Goal: Information Seeking & Learning: Check status

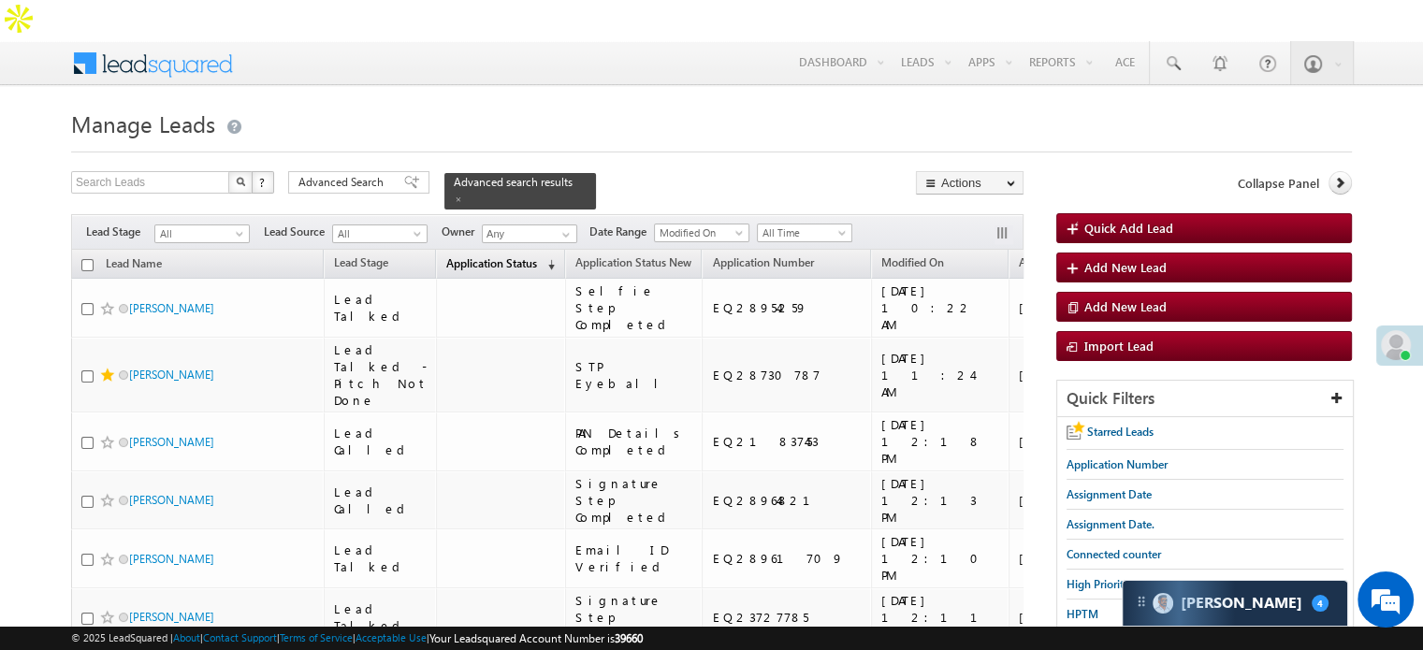
click at [471, 256] on span "Application Status" at bounding box center [491, 263] width 91 height 14
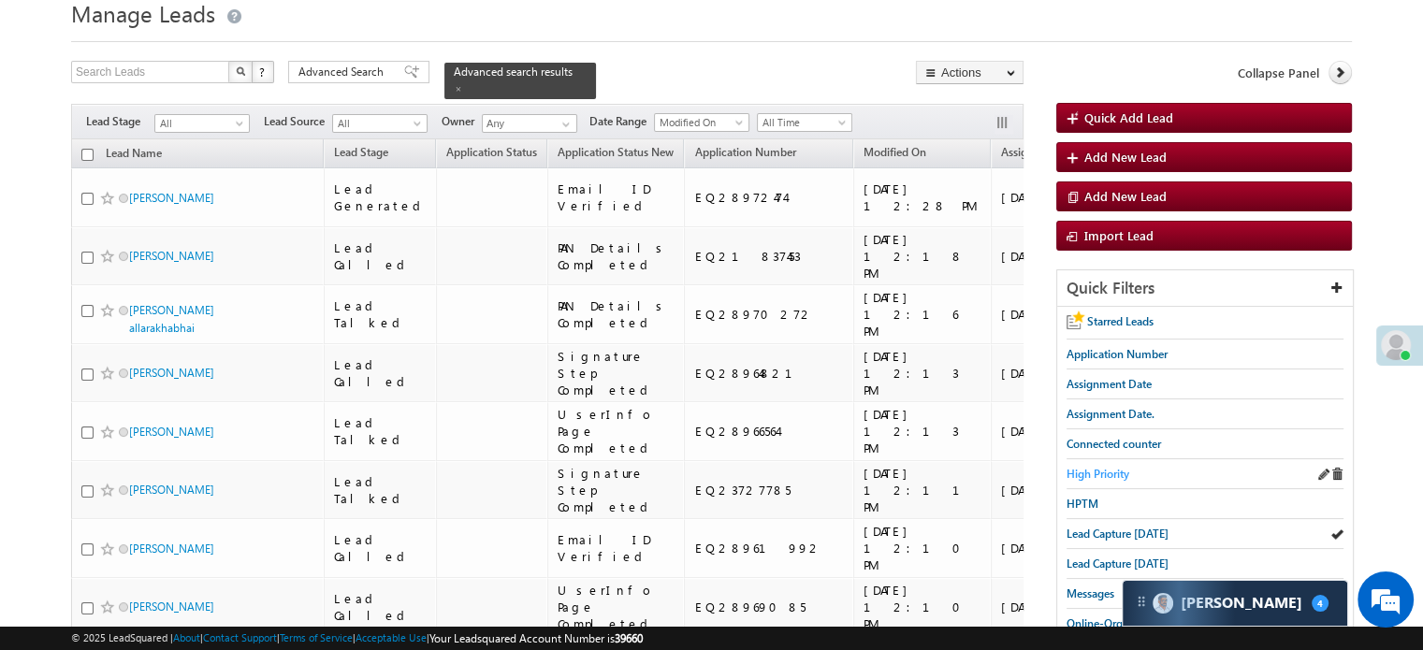
scroll to position [94, 0]
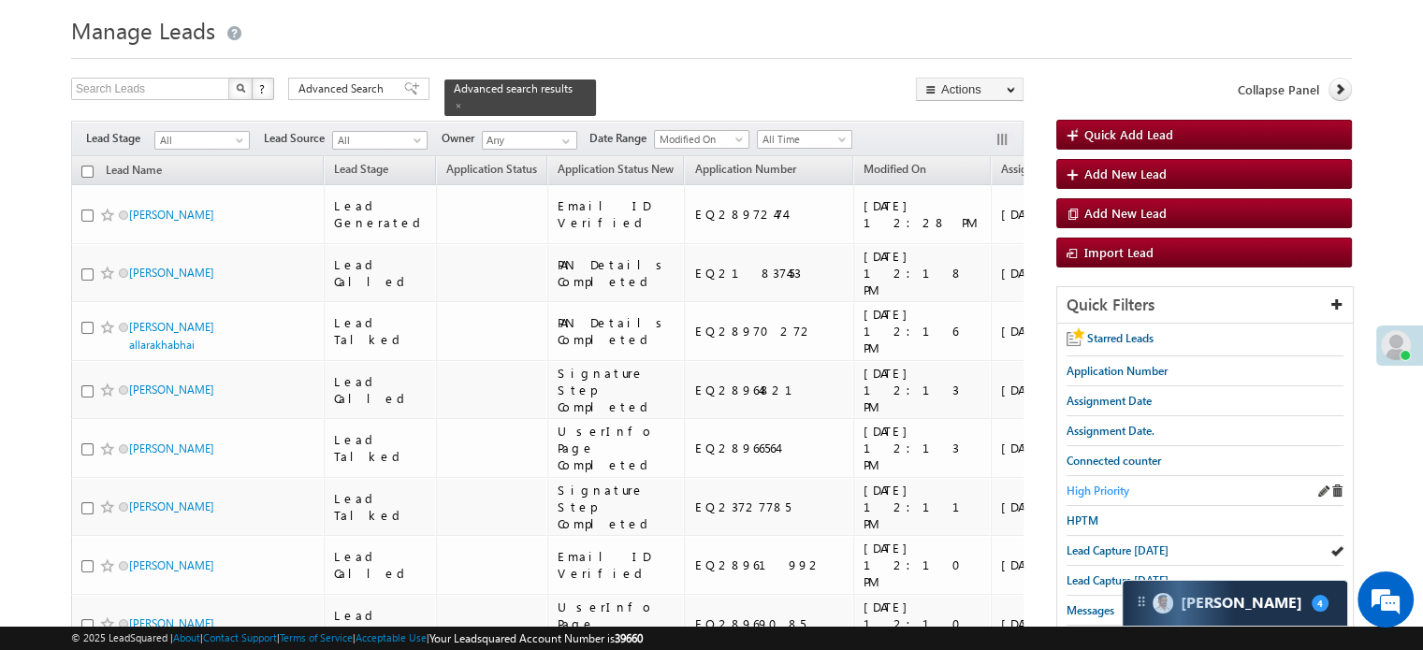
click at [1092, 484] on span "High Priority" at bounding box center [1098, 491] width 63 height 14
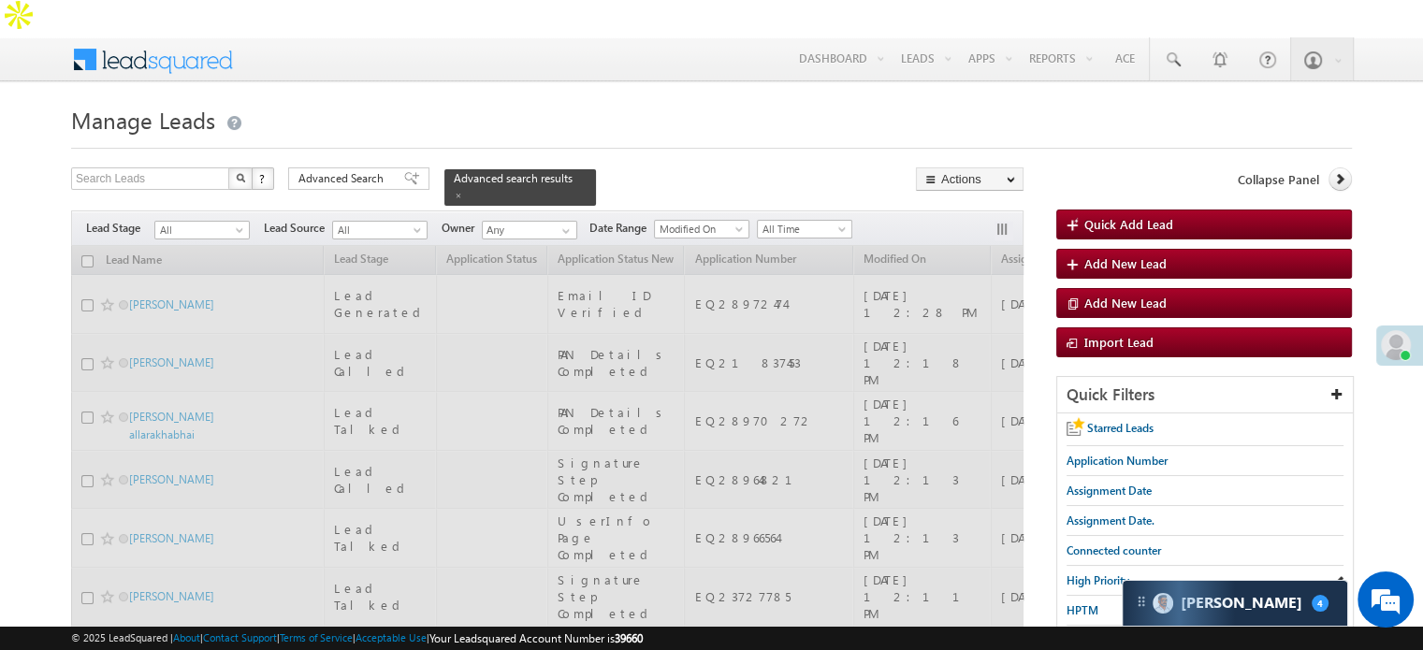
scroll to position [0, 0]
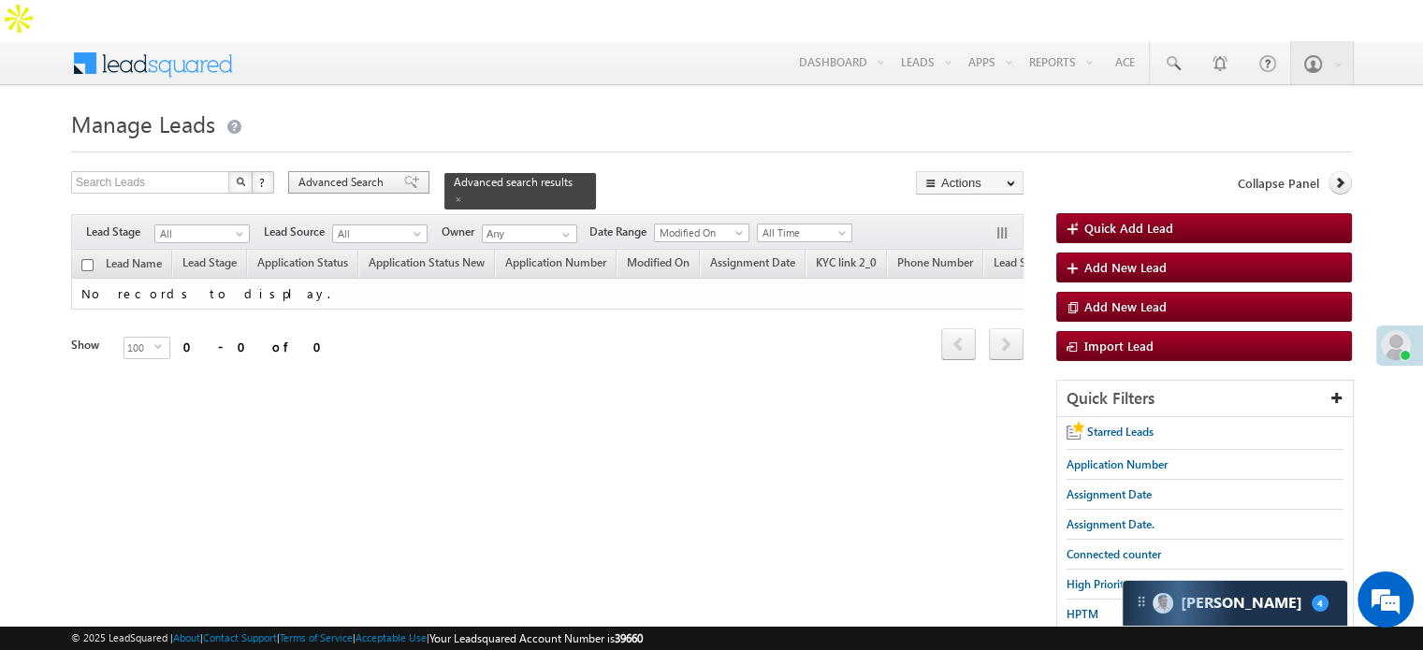
click at [352, 174] on span "Advanced Search" at bounding box center [343, 182] width 91 height 17
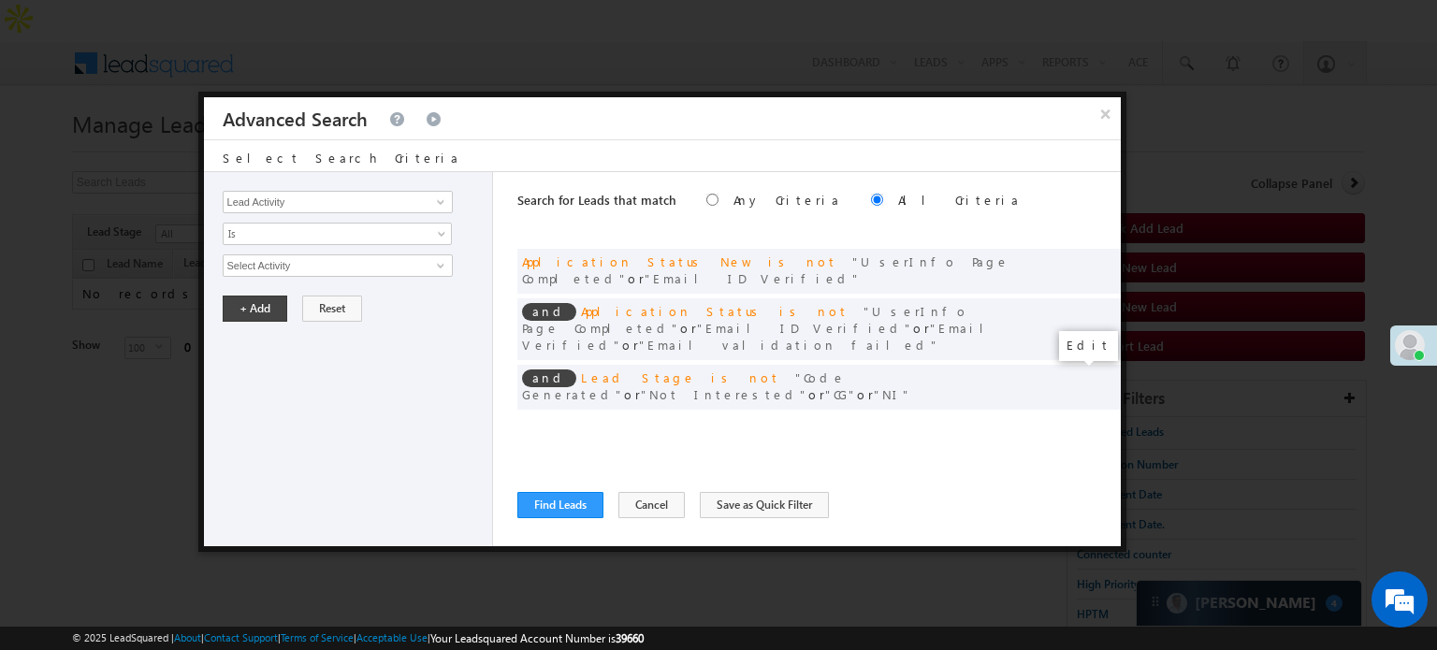
click at [1072, 419] on span at bounding box center [1077, 425] width 13 height 13
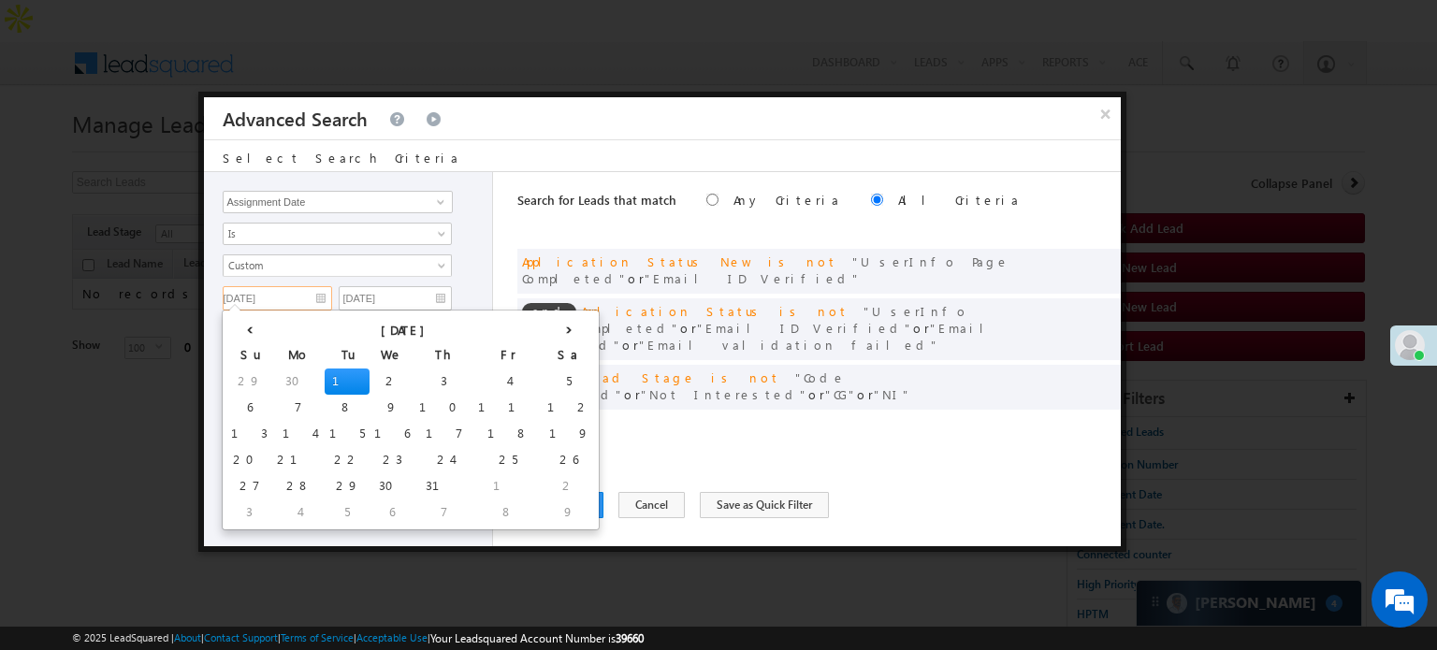
click at [307, 291] on input "[DATE]" at bounding box center [277, 298] width 109 height 24
click at [543, 333] on th "›" at bounding box center [569, 328] width 52 height 28
click at [550, 333] on th "›" at bounding box center [572, 328] width 45 height 28
click at [556, 380] on td "6" at bounding box center [590, 382] width 69 height 26
type input "[DATE]"
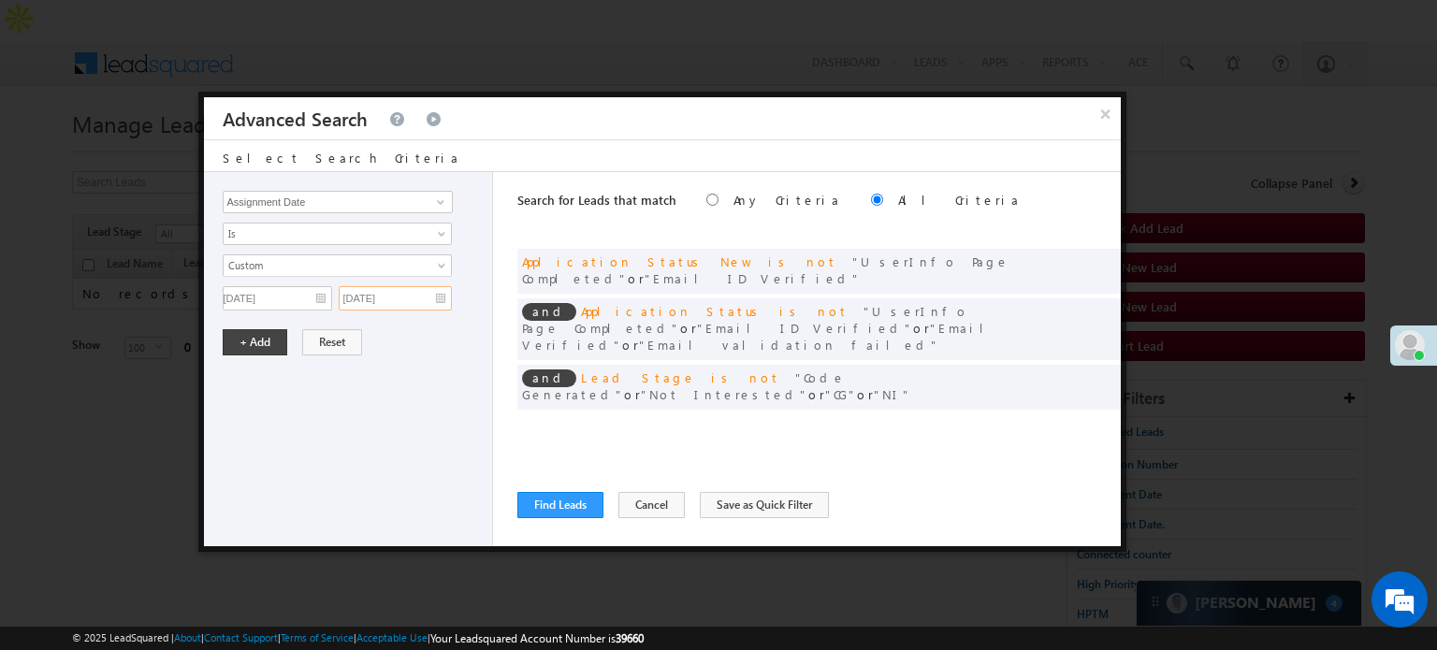
click at [430, 295] on input "[DATE]" at bounding box center [395, 298] width 113 height 24
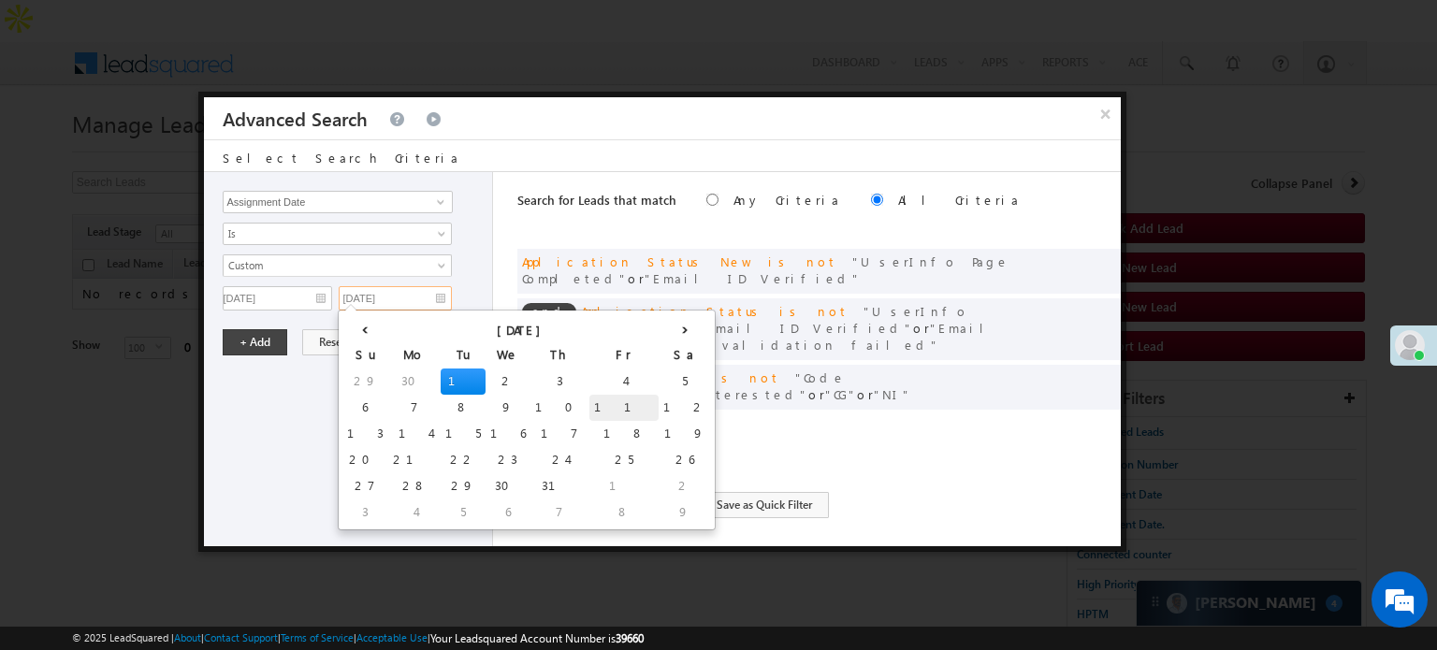
click at [589, 414] on td "11" at bounding box center [623, 408] width 69 height 26
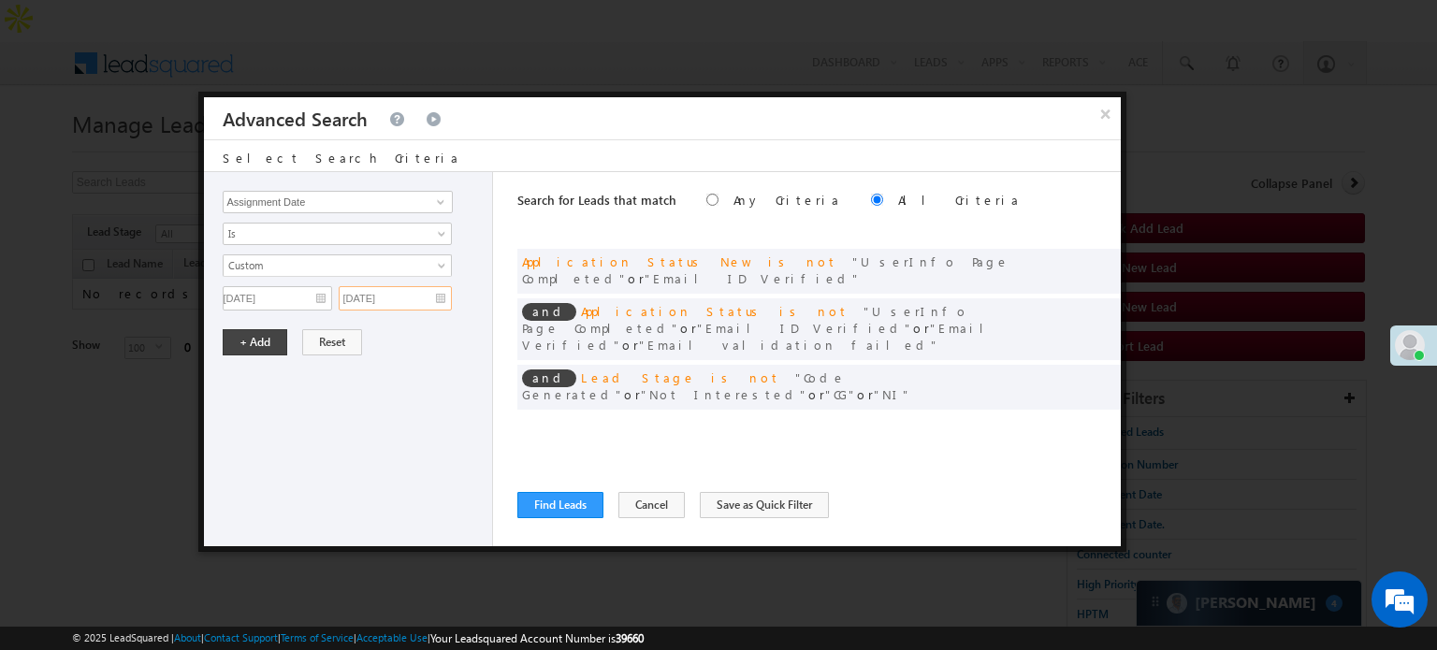
click at [423, 295] on input "[DATE]" at bounding box center [395, 298] width 113 height 24
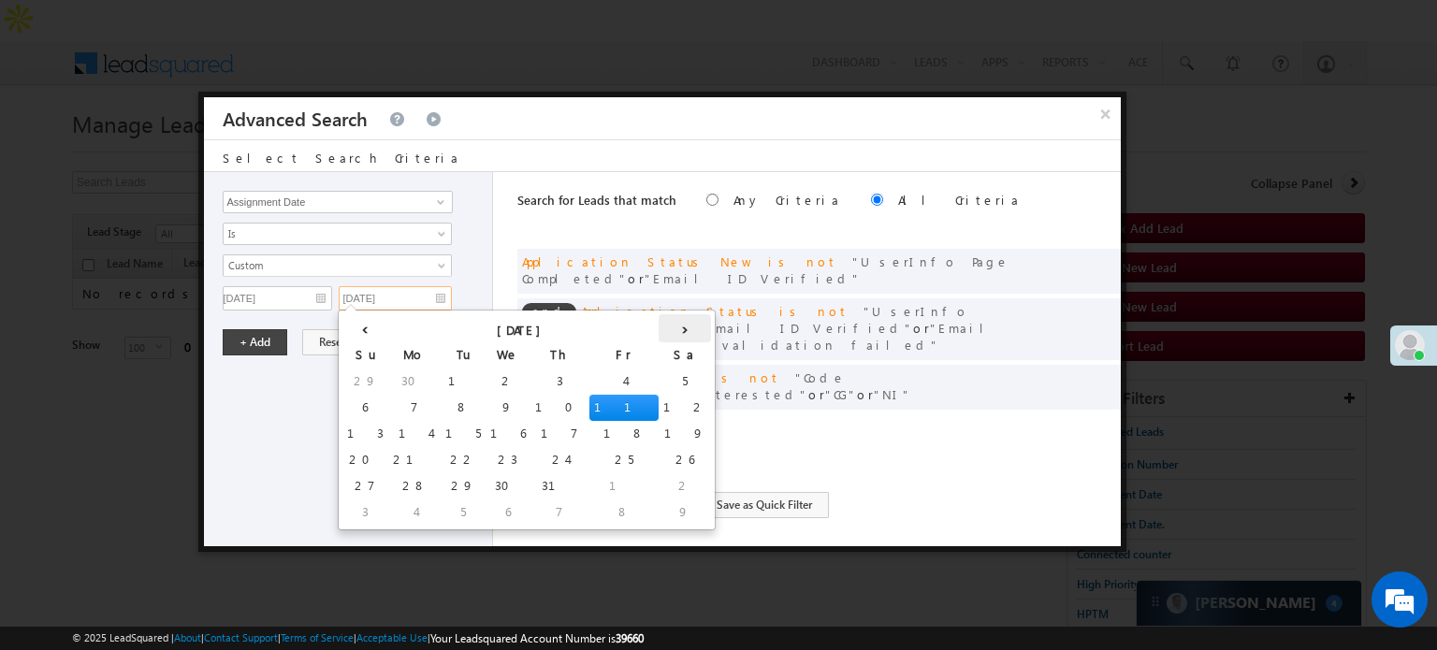
click at [659, 327] on th "›" at bounding box center [685, 328] width 52 height 28
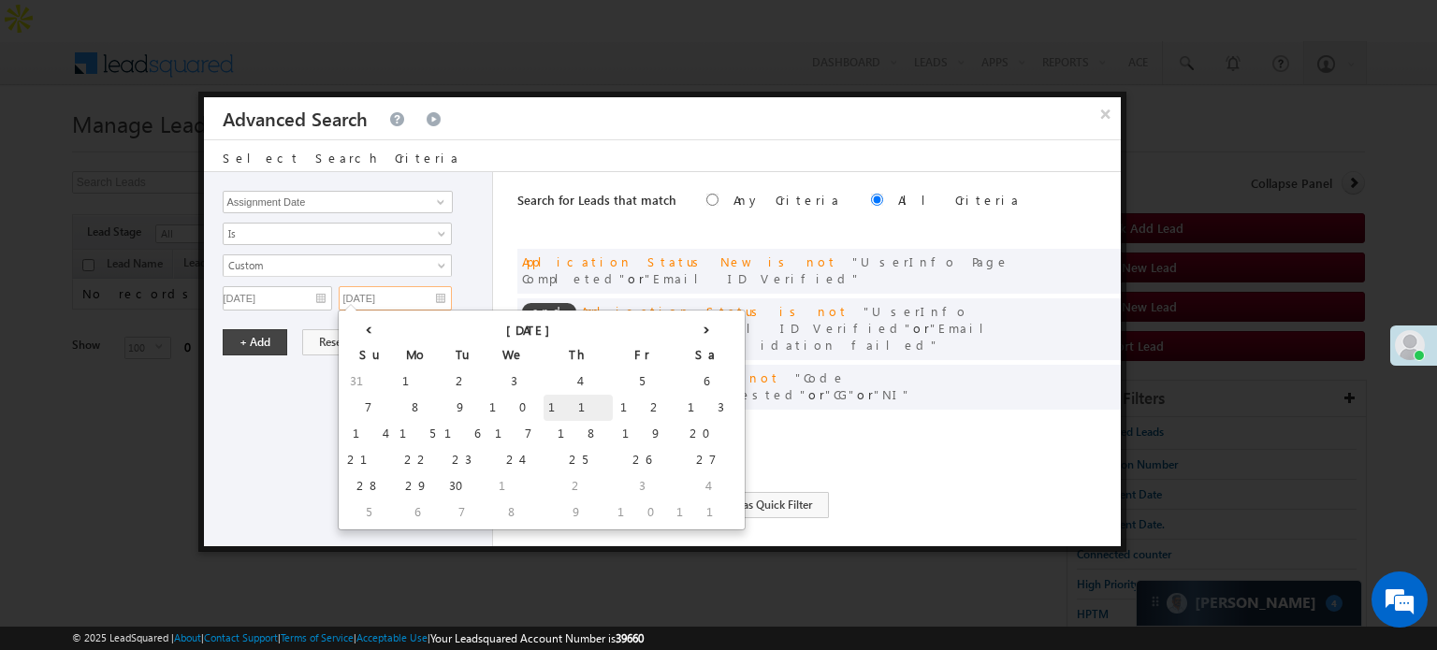
click at [544, 403] on td "11" at bounding box center [578, 408] width 69 height 26
type input "[DATE]"
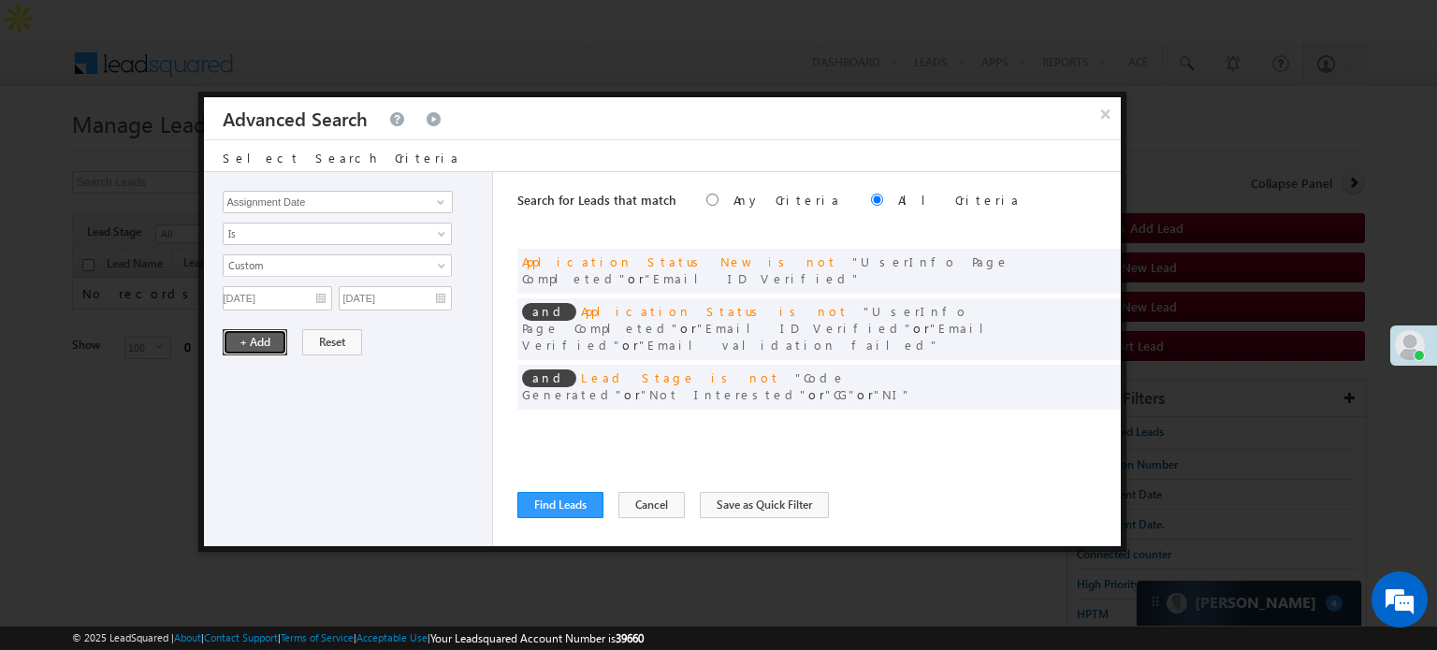
click at [253, 336] on button "+ Add" at bounding box center [255, 342] width 65 height 26
click at [561, 509] on button "Find Leads" at bounding box center [560, 505] width 86 height 26
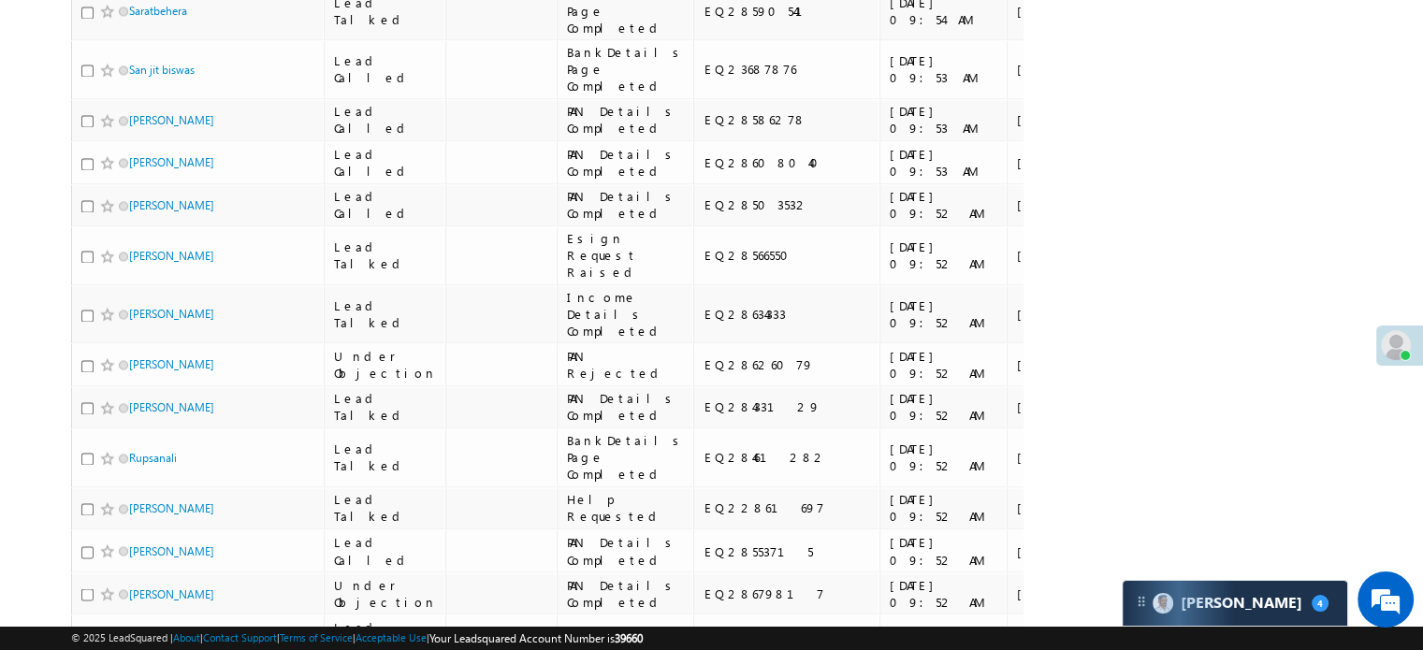
scroll to position [3088, 0]
